Goal: Task Accomplishment & Management: Complete application form

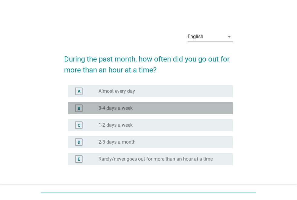
click at [166, 107] on div "radio_button_unchecked 3-4 days a week" at bounding box center [161, 108] width 125 height 6
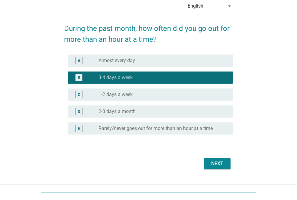
scroll to position [43, 0]
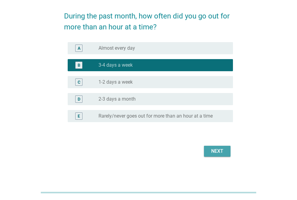
click at [228, 154] on button "Next" at bounding box center [217, 151] width 27 height 11
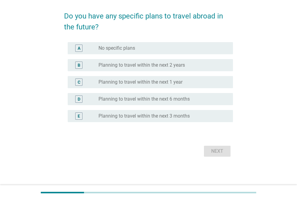
scroll to position [0, 0]
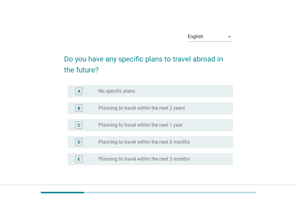
click at [172, 120] on div "C radio_button_unchecked Planning to travel within the next 1 year" at bounding box center [150, 125] width 165 height 12
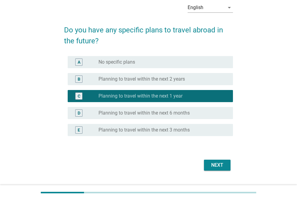
scroll to position [43, 0]
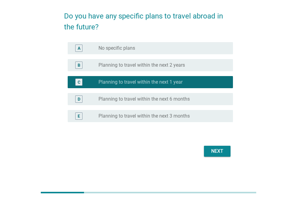
click at [222, 151] on div "Next" at bounding box center [217, 150] width 17 height 7
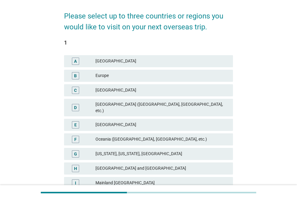
scroll to position [0, 0]
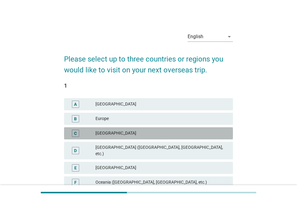
click at [171, 127] on div "C India" at bounding box center [148, 133] width 169 height 12
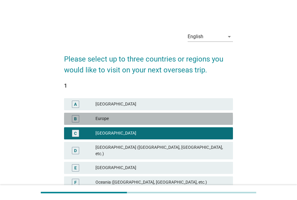
click at [191, 119] on div "Europe" at bounding box center [162, 118] width 133 height 7
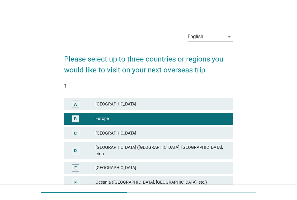
click at [295, 170] on div "English arrow_drop_down Please select up to three countries or regions you woul…" at bounding box center [148, 170] width 297 height 341
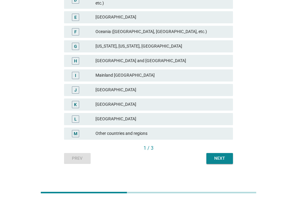
click at [213, 146] on div "1 / 3" at bounding box center [148, 148] width 169 height 8
click at [217, 155] on div "Next" at bounding box center [219, 158] width 17 height 6
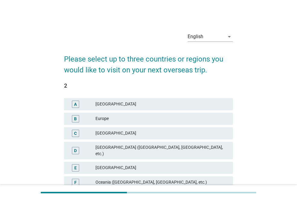
click at [187, 141] on div "D [GEOGRAPHIC_DATA] ([GEOGRAPHIC_DATA], [GEOGRAPHIC_DATA], etc.)" at bounding box center [149, 150] width 172 height 20
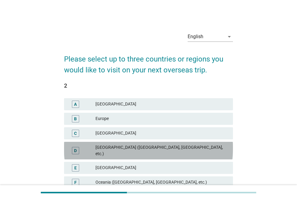
click at [188, 146] on div "[GEOGRAPHIC_DATA] ([GEOGRAPHIC_DATA], [GEOGRAPHIC_DATA], etc.)" at bounding box center [162, 150] width 133 height 13
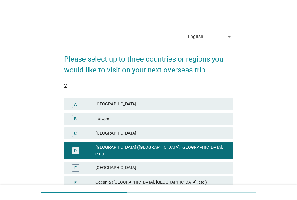
scroll to position [150, 0]
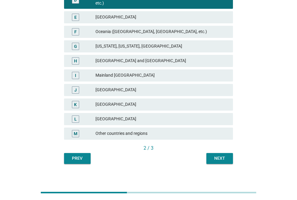
click at [217, 156] on div "Next" at bounding box center [219, 158] width 17 height 6
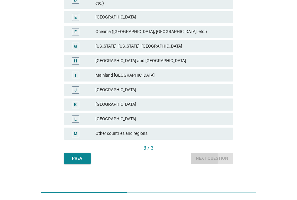
scroll to position [0, 0]
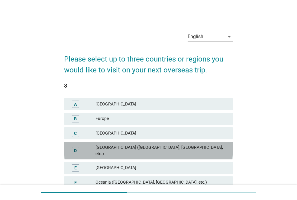
click at [186, 152] on div "D [GEOGRAPHIC_DATA] ([GEOGRAPHIC_DATA], [GEOGRAPHIC_DATA], etc.)" at bounding box center [148, 151] width 169 height 18
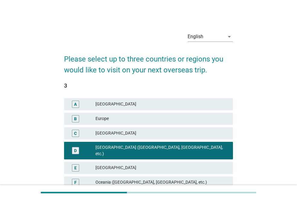
scroll to position [150, 0]
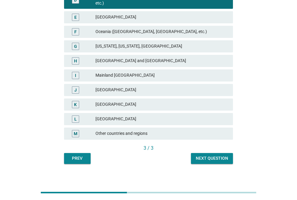
click at [221, 155] on div "Next question" at bounding box center [212, 158] width 32 height 6
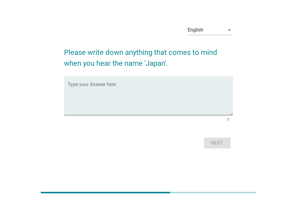
scroll to position [0, 0]
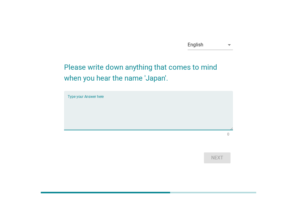
click at [188, 112] on textarea "Type your Answer here" at bounding box center [150, 114] width 165 height 32
type textarea "j"
type textarea "[GEOGRAPHIC_DATA]"
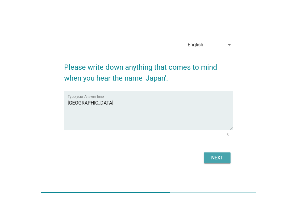
click at [214, 156] on div "Next" at bounding box center [217, 157] width 17 height 7
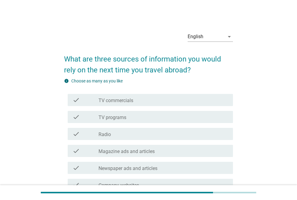
click at [167, 107] on div "check check_box_outline_blank TV commercials" at bounding box center [148, 99] width 169 height 17
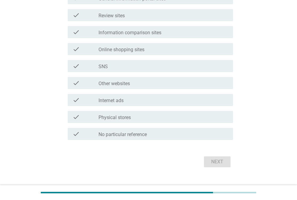
scroll to position [214, 0]
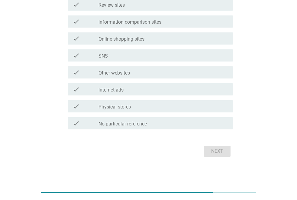
click at [227, 151] on div "Next" at bounding box center [148, 151] width 169 height 15
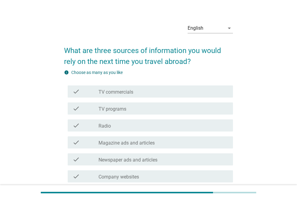
scroll to position [7, 0]
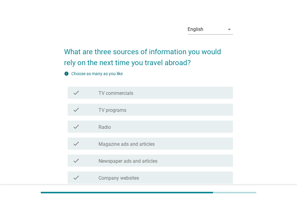
click at [138, 93] on div "check_box_outline_blank TV commercials" at bounding box center [164, 92] width 130 height 7
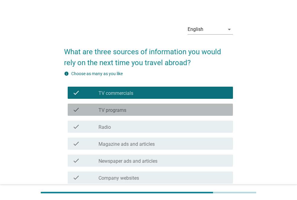
click at [173, 114] on div "check check_box_outline_blank TV programs" at bounding box center [150, 109] width 165 height 12
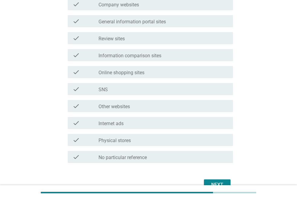
scroll to position [214, 0]
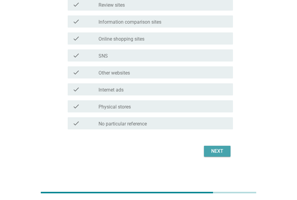
click at [211, 151] on div "Next" at bounding box center [217, 150] width 17 height 7
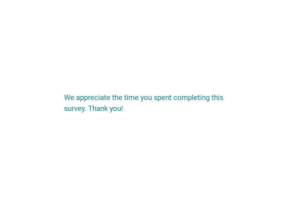
scroll to position [0, 0]
